Goal: Check status

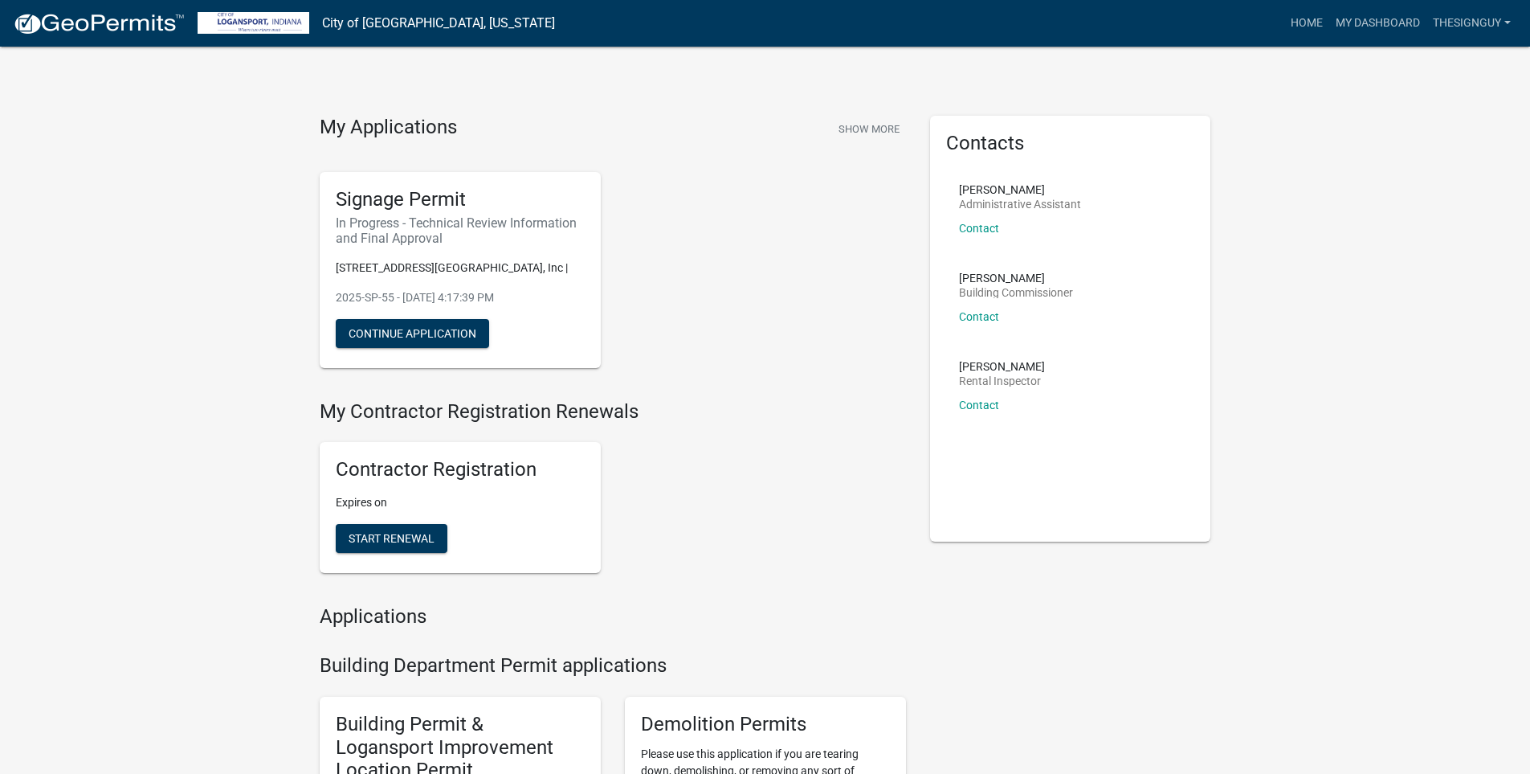
click at [452, 337] on button "Continue Application" at bounding box center [412, 333] width 153 height 29
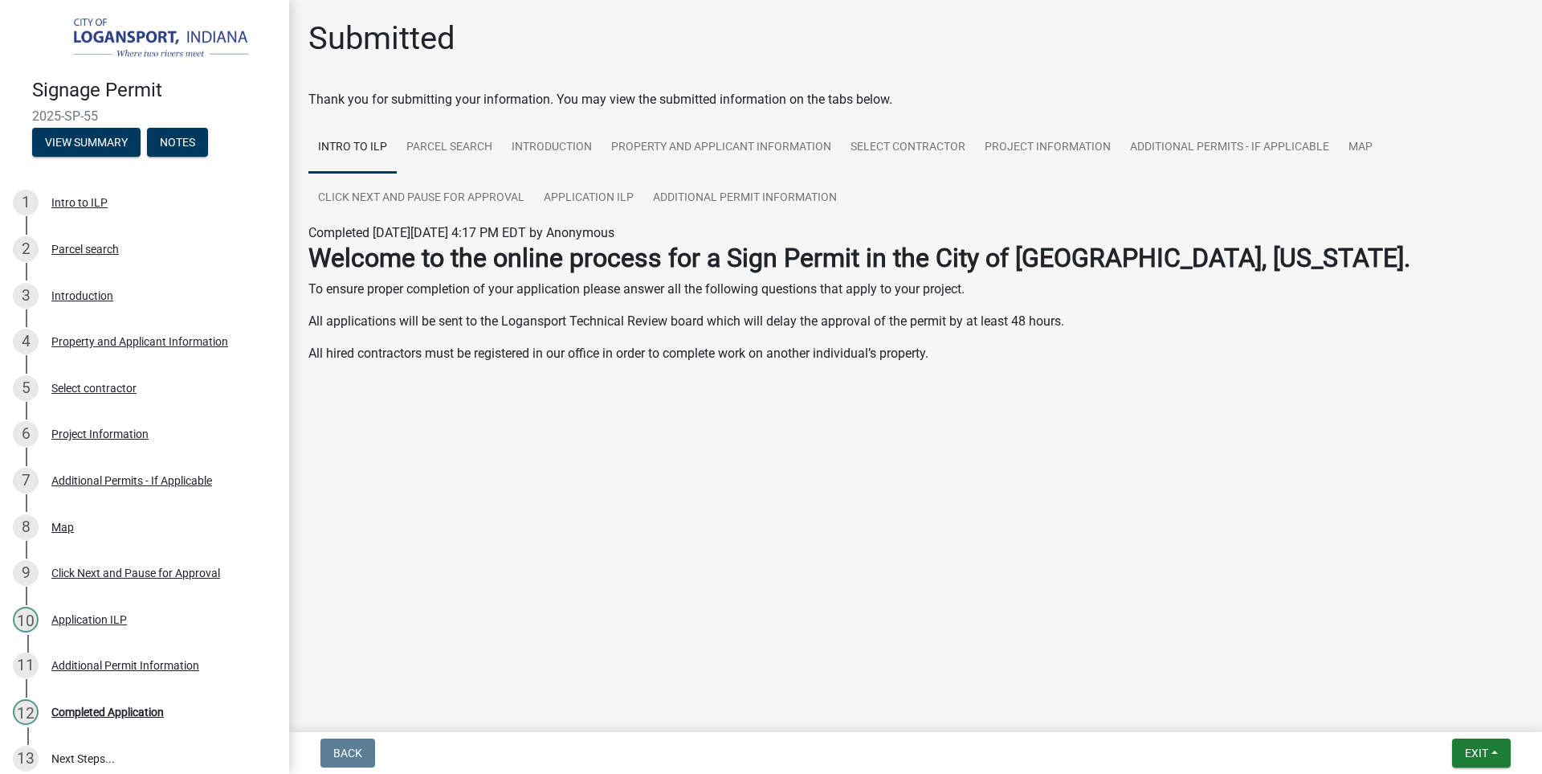
click at [434, 635] on main "Submitted Thank you for submitting your information. You may view the submitted…" at bounding box center [915, 362] width 1253 height 725
click at [417, 566] on main "Submitted Thank you for submitting your information. You may view the submitted…" at bounding box center [915, 362] width 1253 height 725
click at [355, 654] on main "Submitted Thank you for submitting your information. You may view the submitted…" at bounding box center [915, 362] width 1253 height 725
drag, startPoint x: 273, startPoint y: 688, endPoint x: 445, endPoint y: 463, distance: 283.7
click at [288, 670] on div "Signage Permit 2025-SP-55 View Summary Notes 1 Intro to ILP 2 Parcel search 3 I…" at bounding box center [144, 387] width 289 height 774
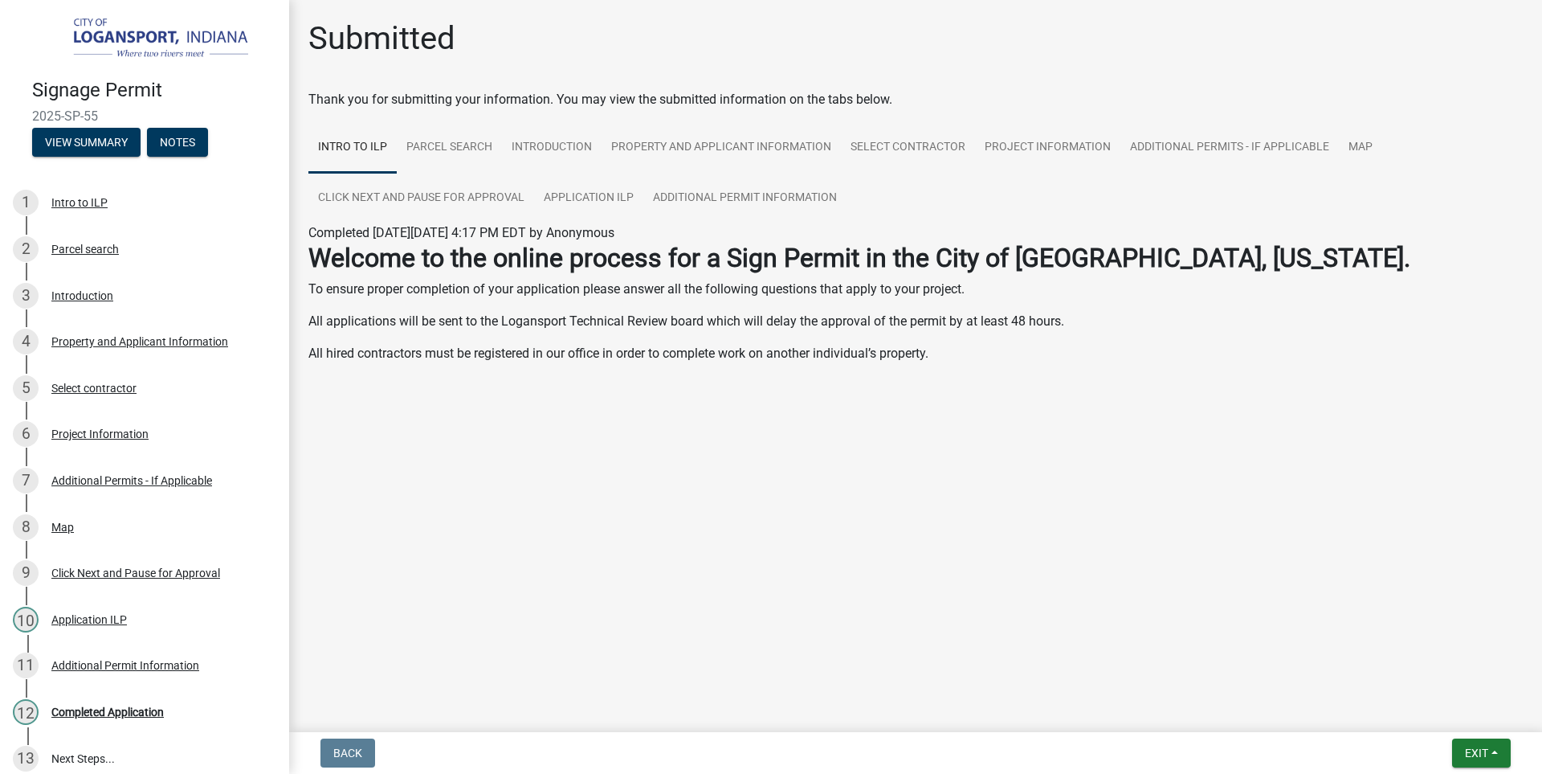
click at [467, 446] on main "Submitted Thank you for submitting your information. You may view the submitted…" at bounding box center [915, 362] width 1253 height 725
click at [546, 418] on main "Submitted Thank you for submitting your information. You may view the submitted…" at bounding box center [915, 362] width 1253 height 725
click at [250, 436] on div "6 Project Information" at bounding box center [138, 434] width 251 height 26
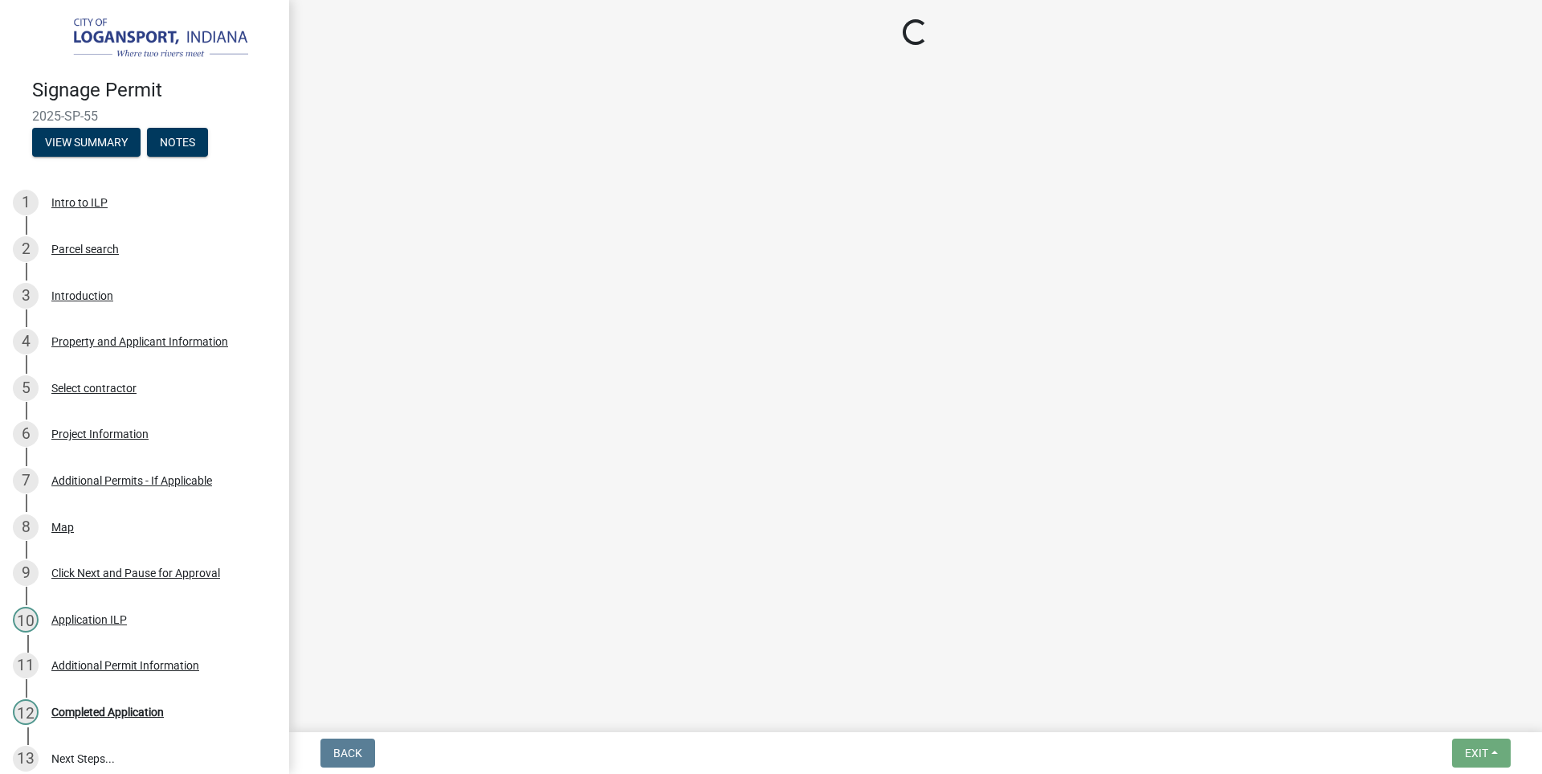
click at [353, 378] on main "Loading..." at bounding box center [915, 362] width 1253 height 725
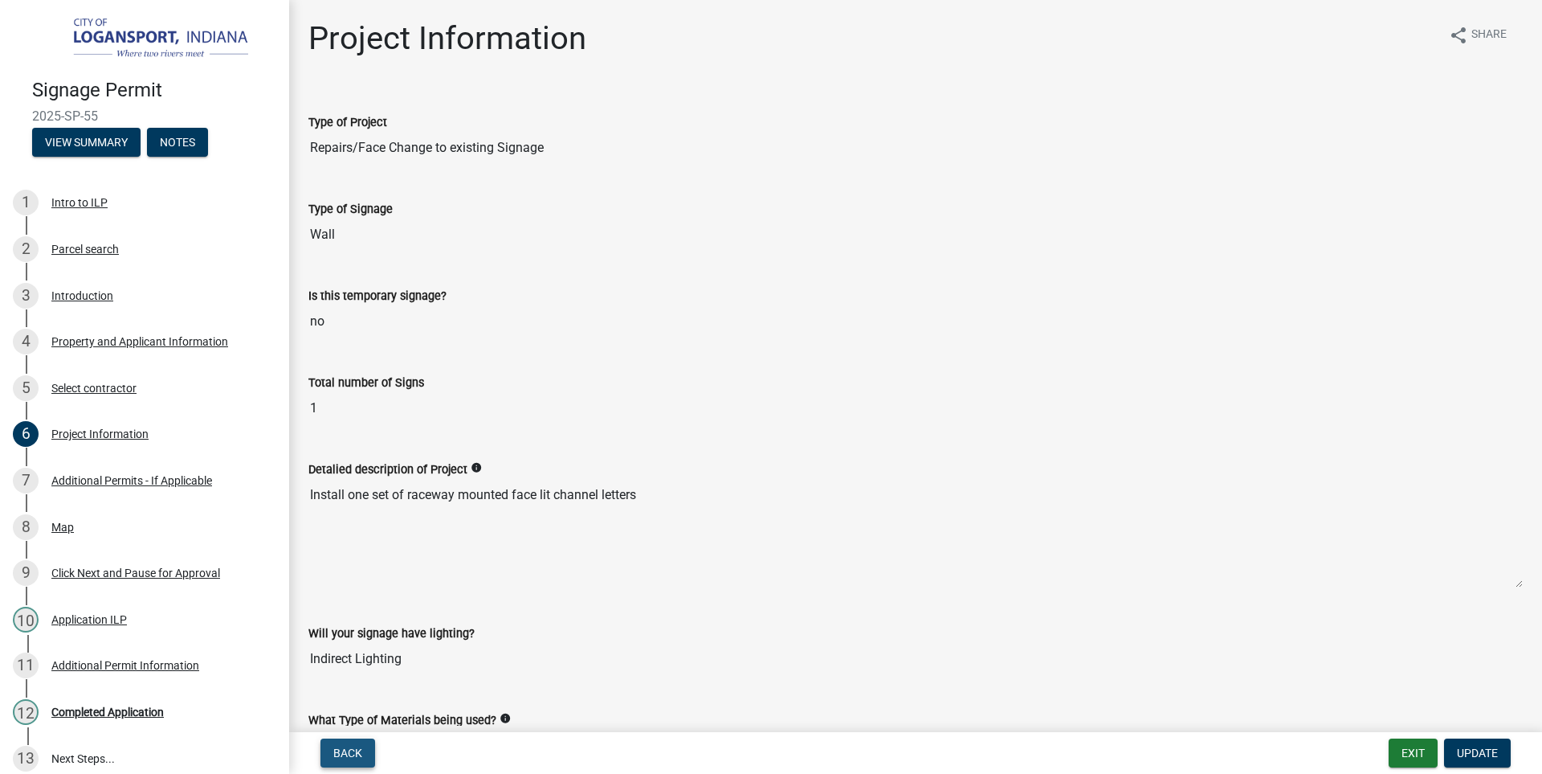
click at [346, 753] on span "Back" at bounding box center [347, 752] width 29 height 13
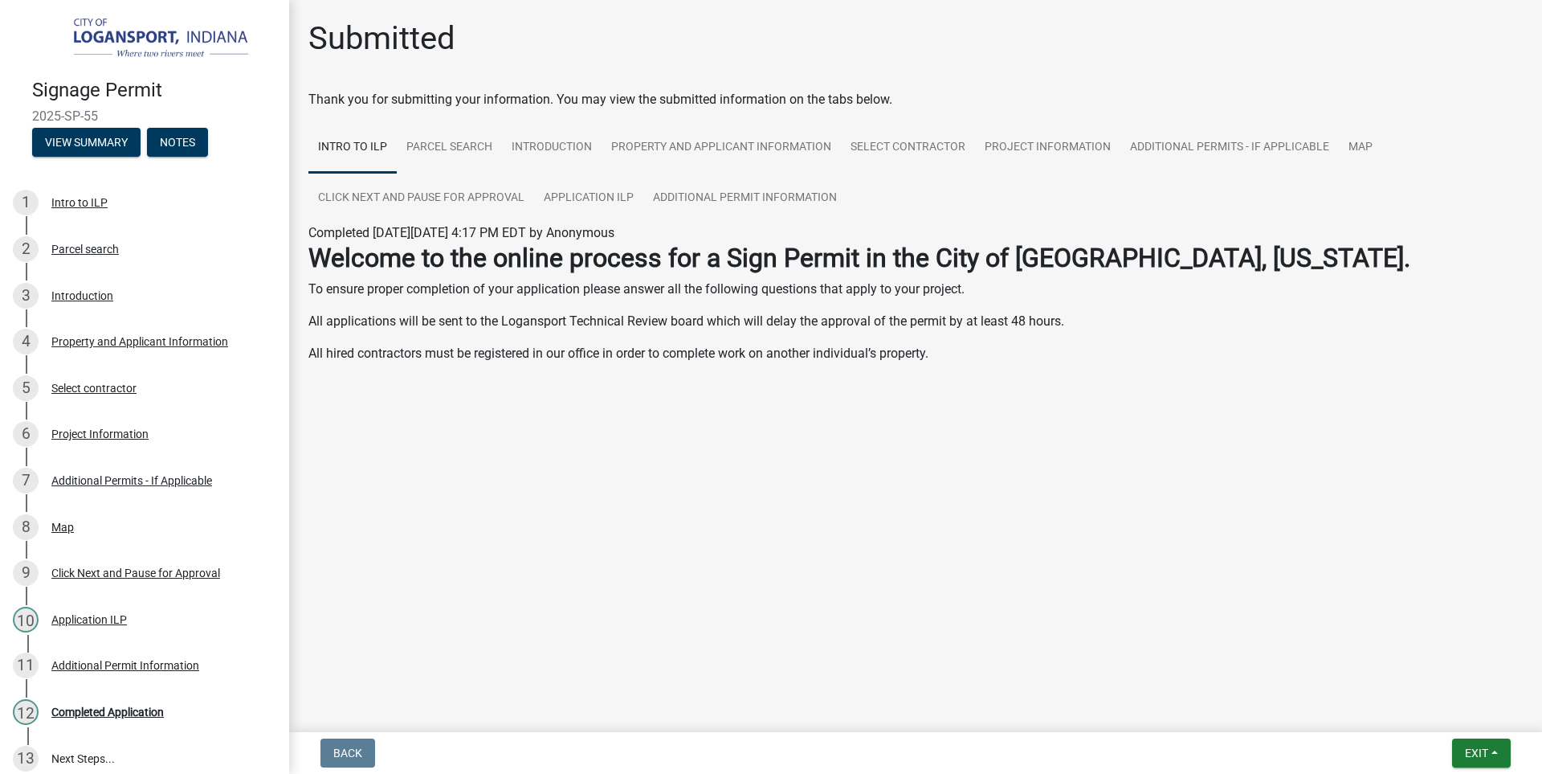
drag, startPoint x: 302, startPoint y: 197, endPoint x: 729, endPoint y: 419, distance: 480.7
click at [729, 419] on main "Submitted Thank you for submitting your information. You may view the submitted…" at bounding box center [915, 362] width 1253 height 725
